Goal: Find specific page/section: Find specific page/section

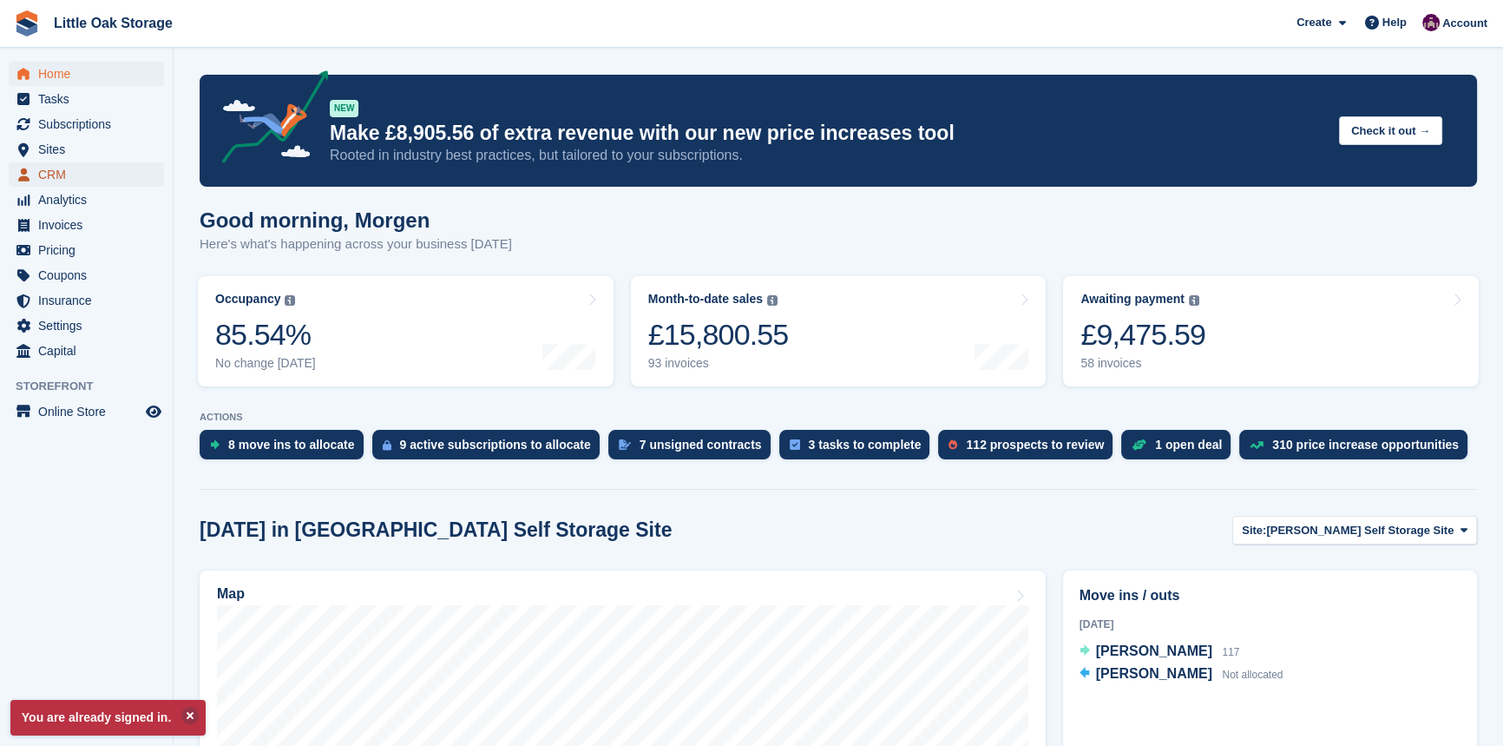
click at [82, 171] on span "CRM" at bounding box center [90, 174] width 104 height 24
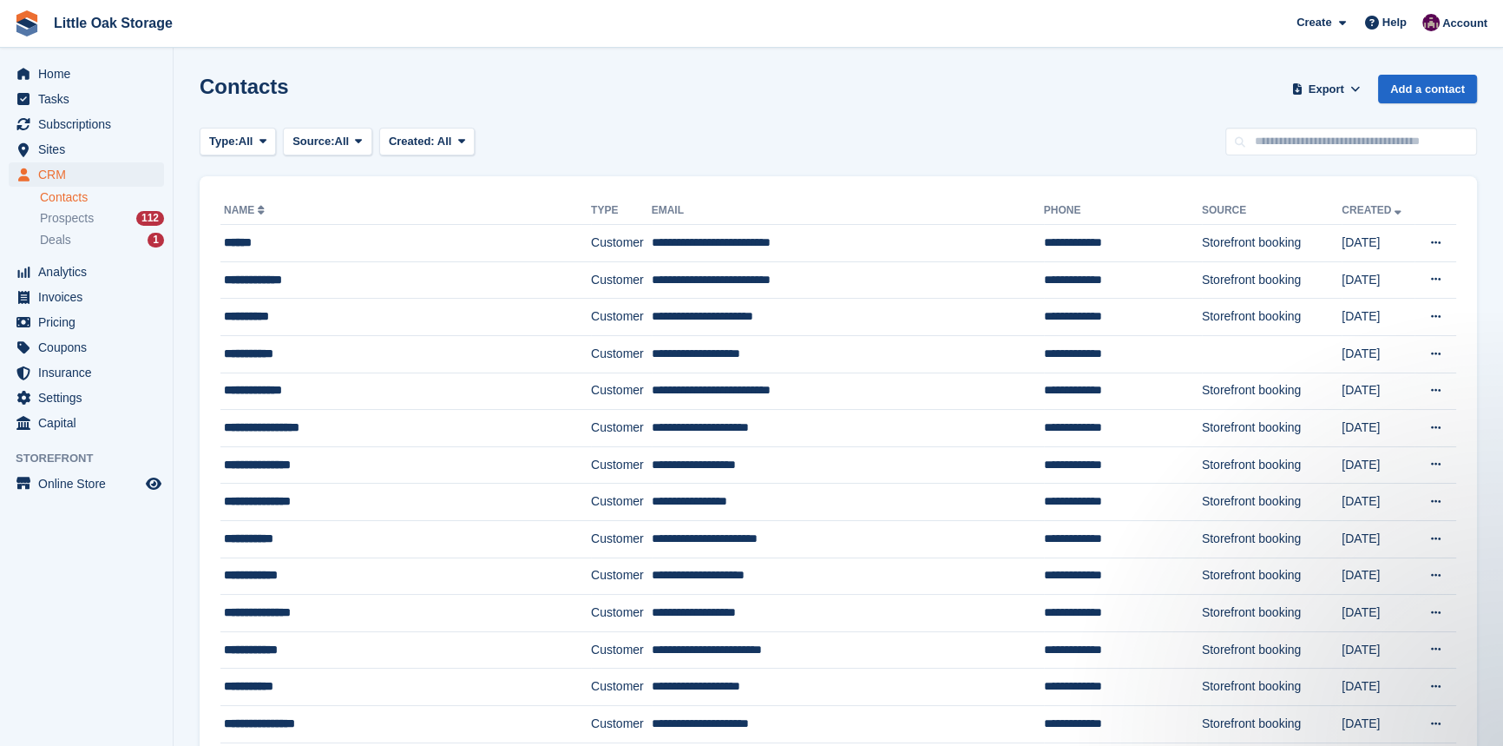
drag, startPoint x: 1335, startPoint y: 141, endPoint x: 1329, endPoint y: 153, distance: 13.6
click at [1334, 141] on input "text" at bounding box center [1352, 142] width 252 height 29
